Goal: Information Seeking & Learning: Learn about a topic

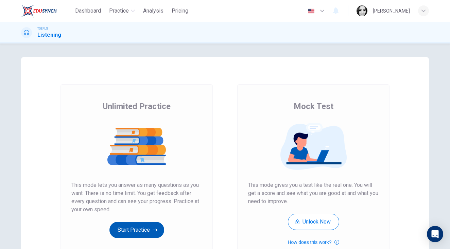
click at [141, 229] on button "Start Practice" at bounding box center [136, 230] width 55 height 16
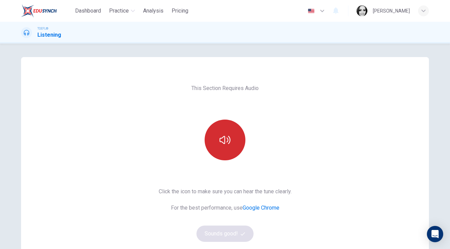
click at [216, 146] on button "button" at bounding box center [225, 140] width 41 height 41
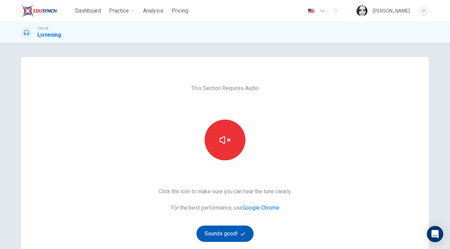
click at [228, 237] on button "Sounds good!" at bounding box center [225, 234] width 57 height 16
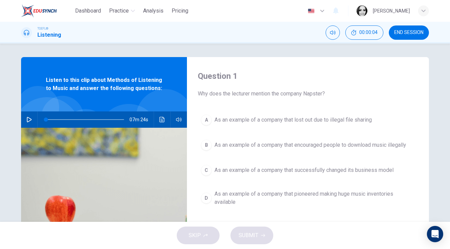
click at [417, 31] on span "END SESSION" at bounding box center [408, 32] width 29 height 5
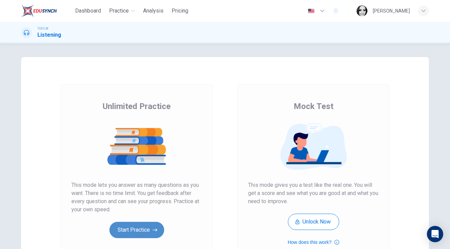
click at [151, 227] on button "Start Practice" at bounding box center [136, 230] width 55 height 16
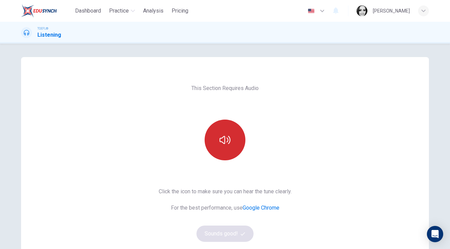
click at [217, 138] on button "button" at bounding box center [225, 140] width 41 height 41
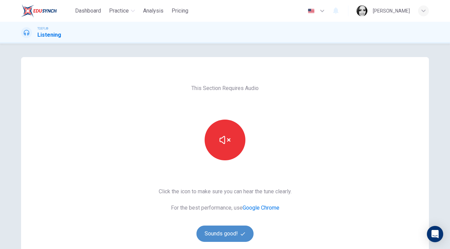
click at [226, 233] on button "Sounds good!" at bounding box center [225, 234] width 57 height 16
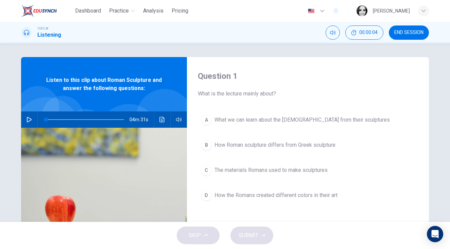
click at [408, 37] on button "END SESSION" at bounding box center [409, 33] width 40 height 14
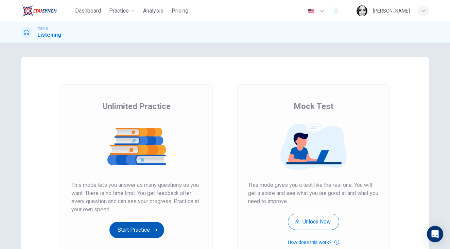
click at [129, 233] on button "Start Practice" at bounding box center [136, 230] width 55 height 16
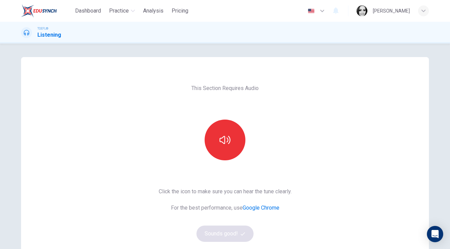
click at [240, 123] on div at bounding box center [224, 140] width 73 height 41
click at [235, 132] on button "button" at bounding box center [225, 140] width 41 height 41
click at [224, 232] on button "Sounds good!" at bounding box center [225, 234] width 57 height 16
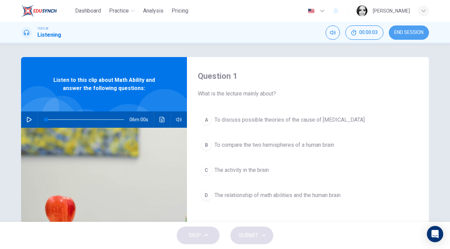
click at [409, 30] on span "END SESSION" at bounding box center [408, 32] width 29 height 5
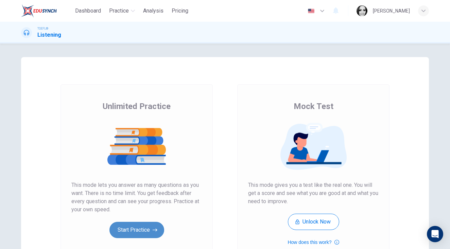
click at [142, 225] on button "Start Practice" at bounding box center [136, 230] width 55 height 16
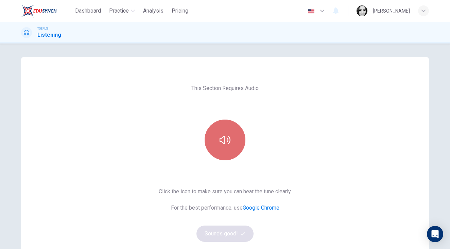
click at [221, 128] on button "button" at bounding box center [225, 140] width 41 height 41
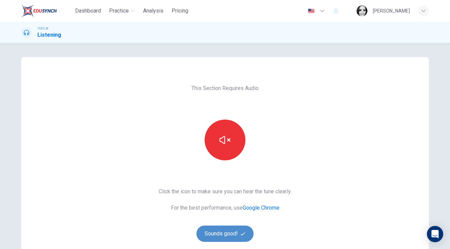
click at [229, 229] on button "Sounds good!" at bounding box center [225, 234] width 57 height 16
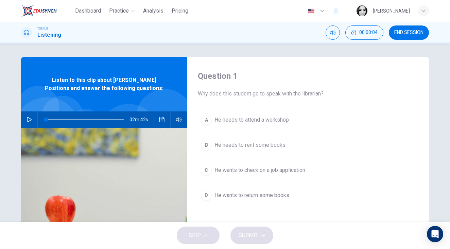
click at [30, 120] on icon "button" at bounding box center [29, 119] width 5 height 5
type input "0"
click at [256, 172] on span "He wants to check on a job application" at bounding box center [260, 170] width 91 height 8
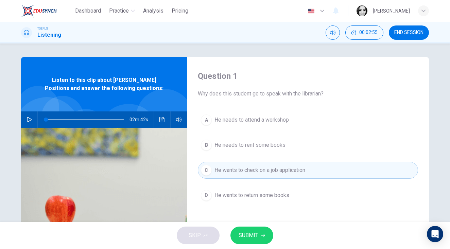
click at [258, 234] on button "SUBMIT" at bounding box center [252, 236] width 43 height 18
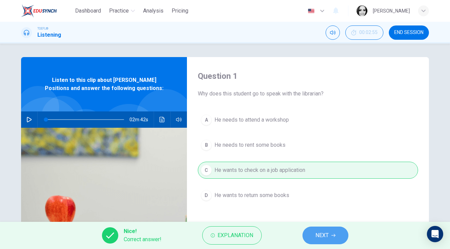
click at [325, 236] on span "NEXT" at bounding box center [322, 236] width 13 height 10
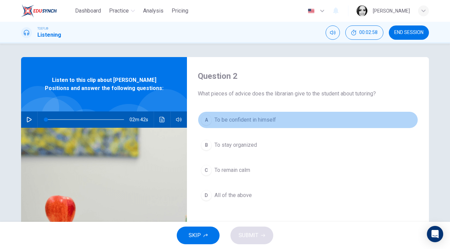
click at [264, 123] on span "To be confident in himself" at bounding box center [246, 120] width 62 height 8
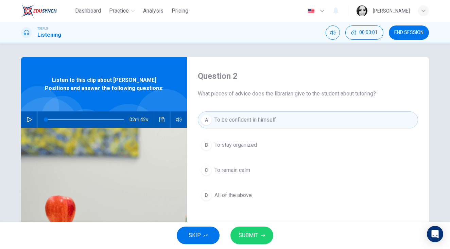
click at [249, 192] on span "All of the above" at bounding box center [233, 195] width 37 height 8
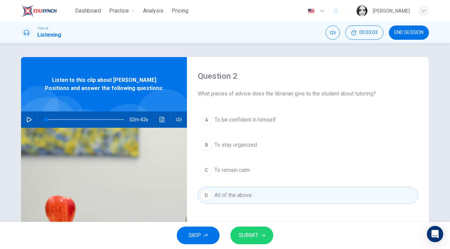
click at [268, 243] on button "SUBMIT" at bounding box center [252, 236] width 43 height 18
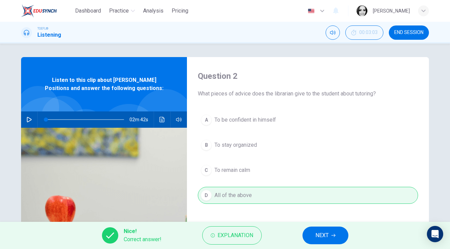
click at [313, 234] on button "NEXT" at bounding box center [326, 236] width 46 height 18
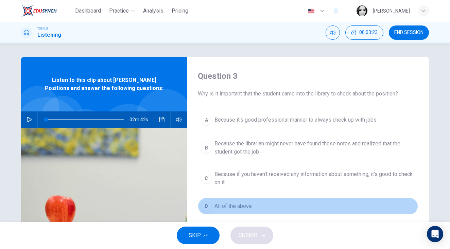
click at [234, 207] on span "All of the above" at bounding box center [233, 206] width 37 height 8
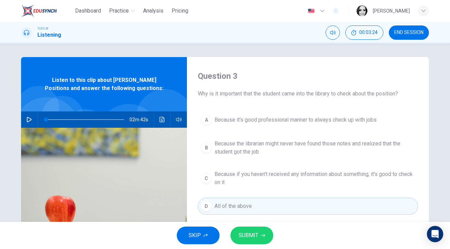
click at [260, 241] on button "SUBMIT" at bounding box center [252, 236] width 43 height 18
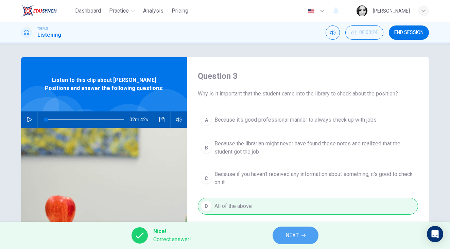
click at [301, 238] on button "NEXT" at bounding box center [296, 236] width 46 height 18
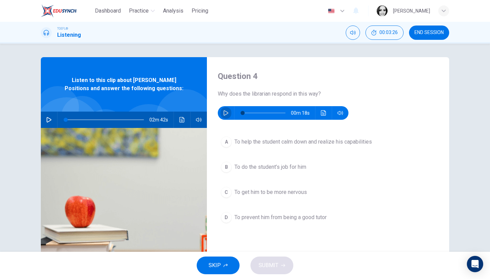
click at [223, 114] on icon "button" at bounding box center [225, 112] width 5 height 5
click at [355, 148] on button "A To help the student calm down and realize his capabilities" at bounding box center [328, 141] width 220 height 17
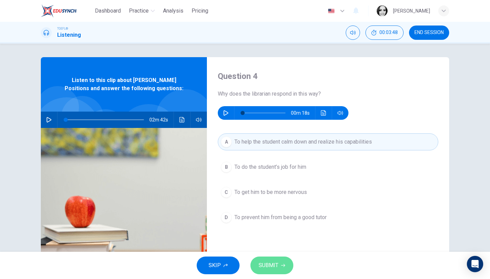
click at [270, 249] on span "SUBMIT" at bounding box center [268, 265] width 20 height 10
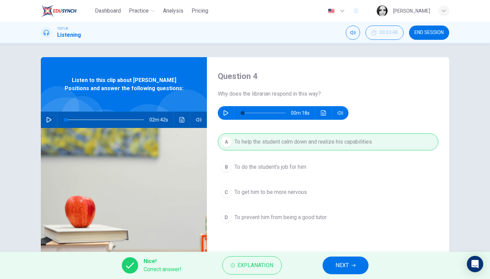
click at [356, 249] on button "NEXT" at bounding box center [345, 265] width 46 height 18
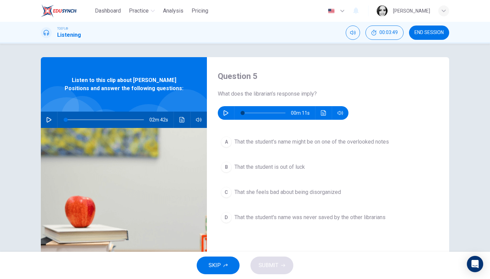
click at [223, 111] on icon "button" at bounding box center [225, 112] width 5 height 5
type input "0"
click at [312, 190] on span "That she feels bad about being disorganized" at bounding box center [287, 192] width 106 height 8
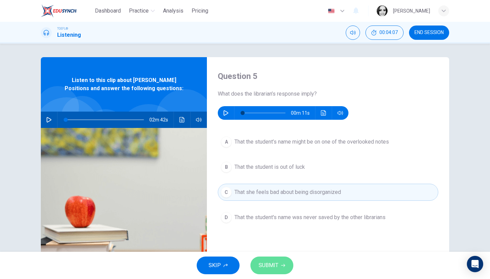
click at [279, 249] on button "SUBMIT" at bounding box center [271, 265] width 43 height 18
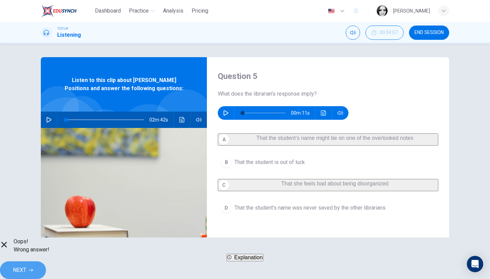
click at [33, 249] on icon "button" at bounding box center [31, 270] width 4 height 4
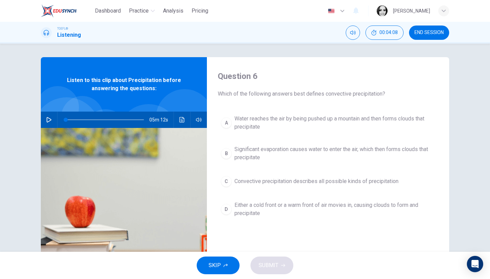
click at [47, 119] on icon "button" at bounding box center [49, 119] width 5 height 5
type input "0"
click at [291, 150] on span "Significant evaporation causes water to enter the air, which then forms clouds …" at bounding box center [334, 153] width 201 height 16
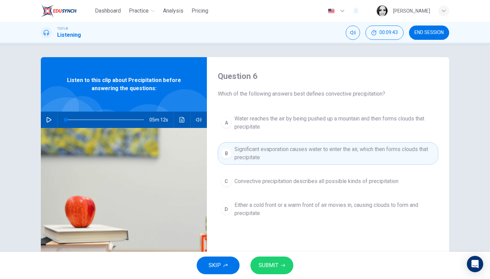
click at [287, 249] on button "SUBMIT" at bounding box center [271, 265] width 43 height 18
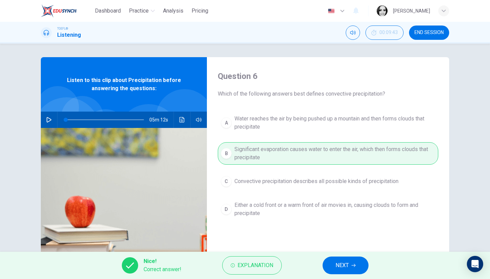
click at [352, 249] on button "NEXT" at bounding box center [345, 265] width 46 height 18
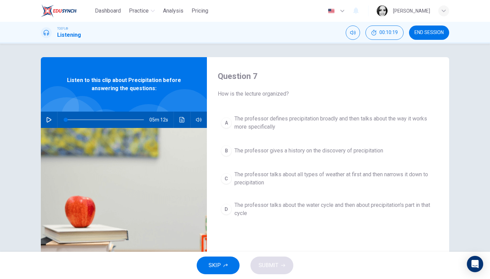
click at [373, 206] on span "The professor talks about the water cycle and then about precipitation's part i…" at bounding box center [334, 209] width 201 height 16
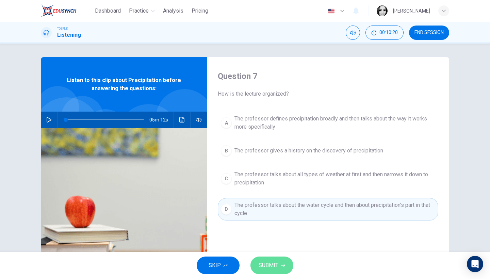
click at [270, 249] on button "SUBMIT" at bounding box center [271, 265] width 43 height 18
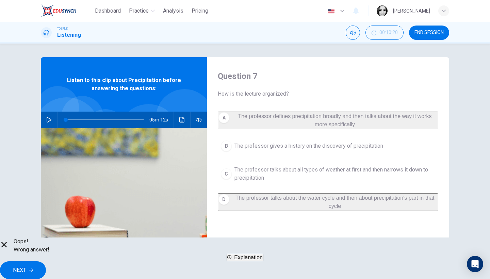
click at [26, 249] on span "NEXT" at bounding box center [19, 270] width 13 height 10
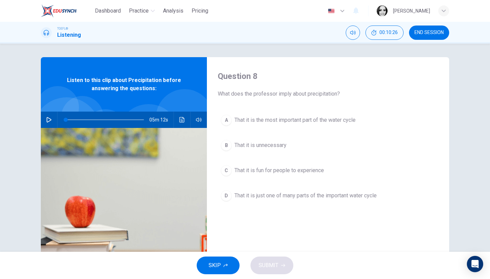
click at [282, 198] on span "That it is just one of many parts of the important water cycle" at bounding box center [305, 195] width 142 height 8
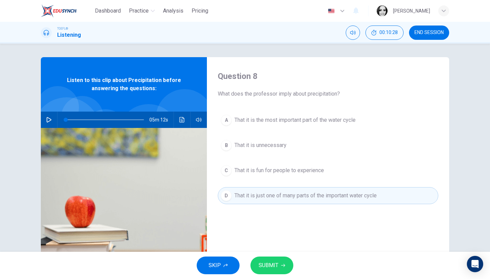
click at [269, 249] on span "SUBMIT" at bounding box center [268, 265] width 20 height 10
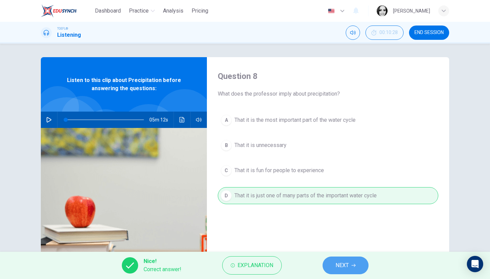
click at [345, 249] on span "NEXT" at bounding box center [341, 265] width 13 height 10
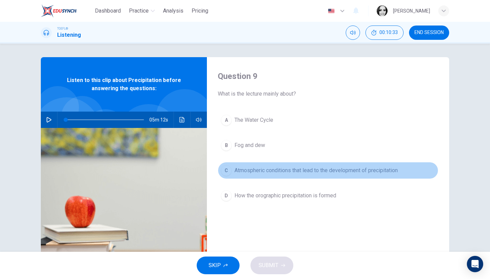
click at [286, 168] on span "Atmospheric conditions that lead to the development of precipitation" at bounding box center [315, 170] width 163 height 8
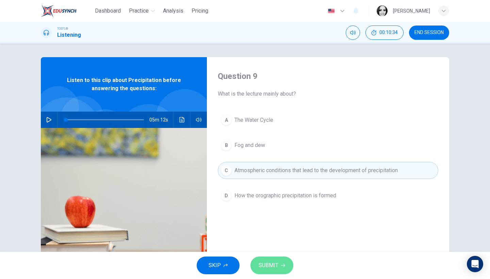
click at [269, 249] on span "SUBMIT" at bounding box center [268, 265] width 20 height 10
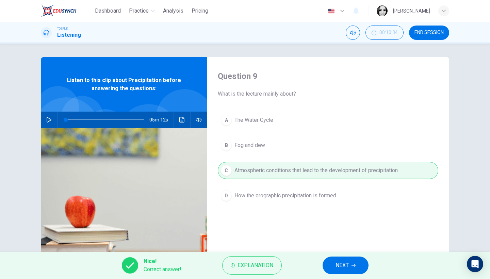
click at [333, 249] on button "NEXT" at bounding box center [345, 265] width 46 height 18
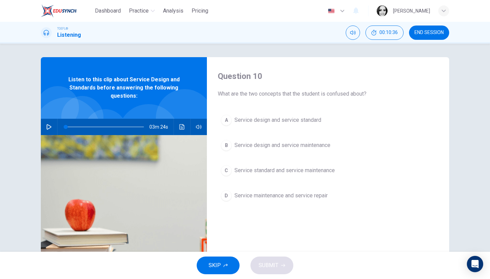
click at [49, 128] on icon "button" at bounding box center [49, 126] width 5 height 5
click at [254, 117] on span "Service design and service standard" at bounding box center [277, 120] width 87 height 8
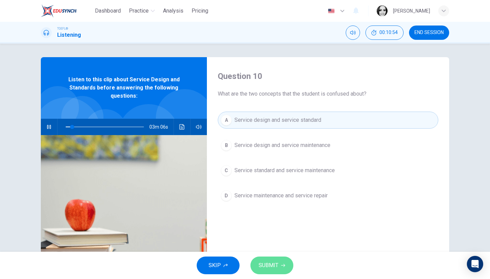
click at [278, 249] on button "SUBMIT" at bounding box center [271, 265] width 43 height 18
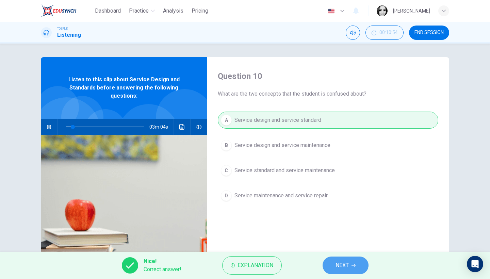
click at [355, 249] on icon "button" at bounding box center [353, 265] width 4 height 4
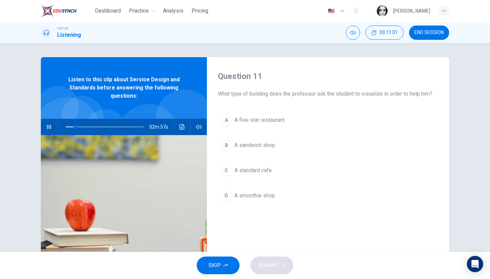
click at [254, 174] on button "C A standard cafe" at bounding box center [328, 170] width 220 height 17
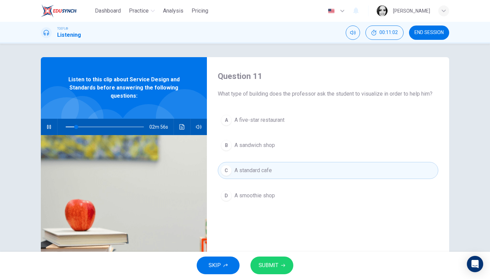
click at [269, 249] on span "SUBMIT" at bounding box center [268, 265] width 20 height 10
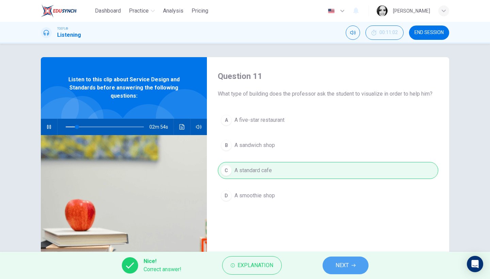
click at [339, 249] on span "NEXT" at bounding box center [341, 265] width 13 height 10
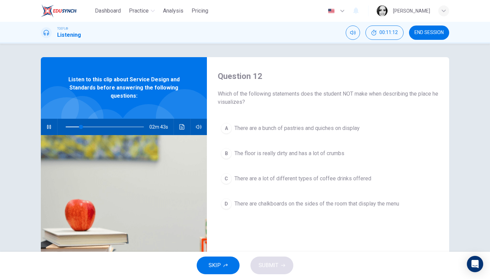
click at [273, 129] on span "There are a bunch of pastries and quiches on display" at bounding box center [296, 128] width 125 height 8
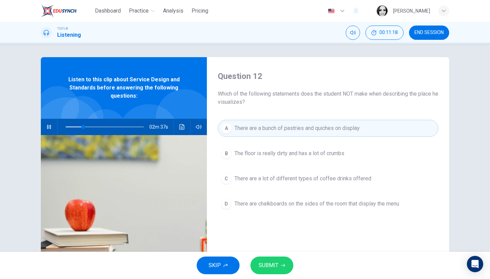
click at [287, 182] on span "There are a lot of different types of coffee drinks offered" at bounding box center [302, 178] width 137 height 8
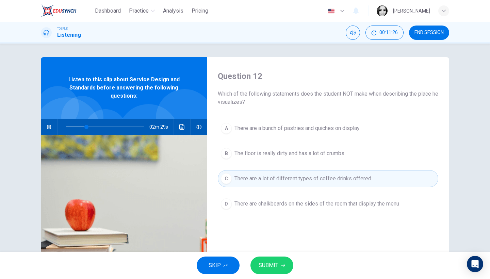
click at [308, 158] on button "B The floor is really dirty and has a lot of crumbs" at bounding box center [328, 153] width 220 height 17
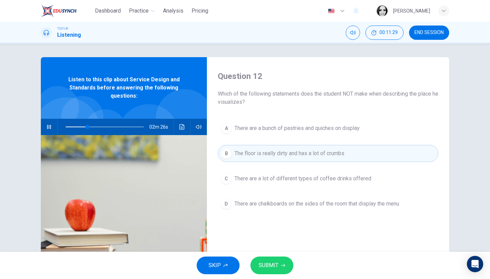
click at [280, 249] on button "SUBMIT" at bounding box center [271, 265] width 43 height 18
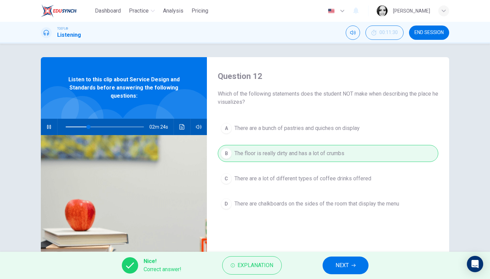
click at [353, 249] on icon "button" at bounding box center [353, 265] width 4 height 4
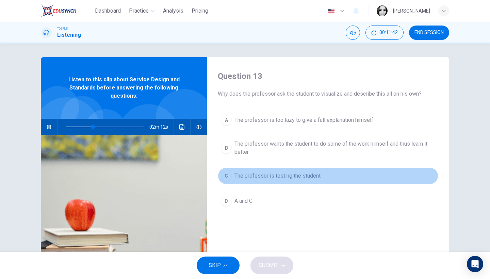
click at [242, 177] on span "The professor is testing the student" at bounding box center [277, 176] width 86 height 8
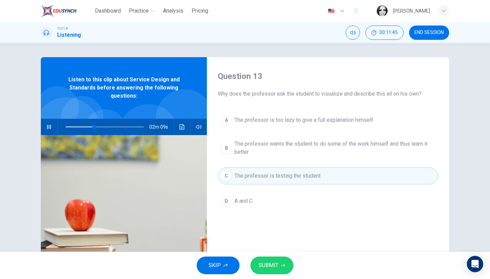
click at [245, 147] on span "The professor wants the student to do some of the work himself and thus learn i…" at bounding box center [334, 148] width 201 height 16
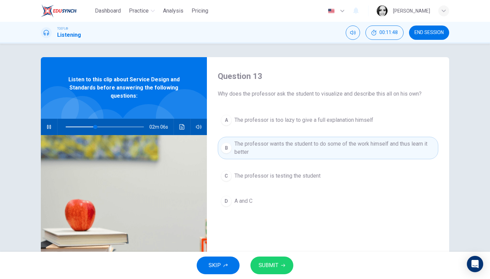
click at [274, 249] on span "SUBMIT" at bounding box center [268, 265] width 20 height 10
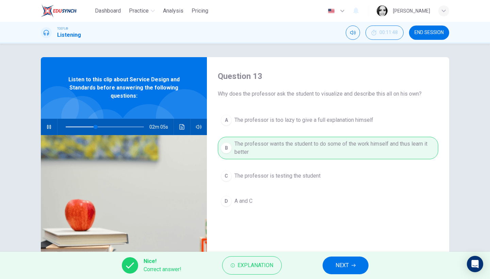
type input "39"
click at [350, 249] on button "NEXT" at bounding box center [345, 265] width 46 height 18
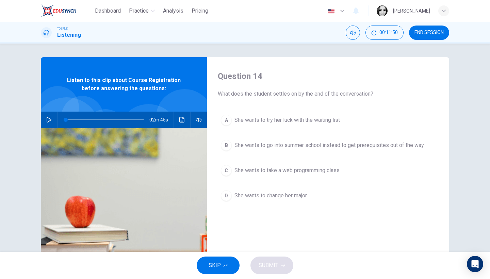
click at [47, 120] on icon "button" at bounding box center [48, 119] width 5 height 5
type input "36"
